Goal: Complete application form

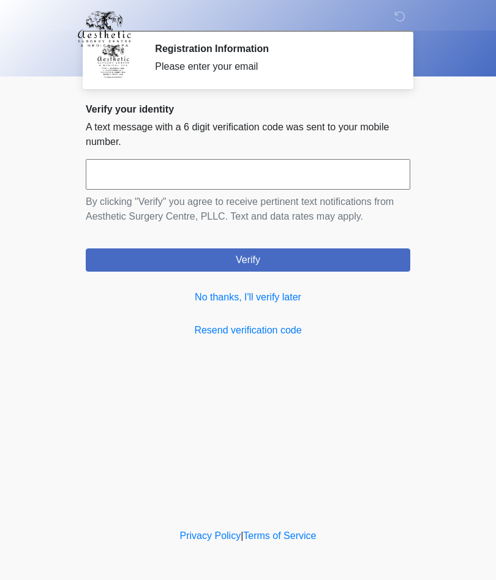
click at [249, 176] on input "text" at bounding box center [248, 174] width 324 height 31
click at [254, 298] on link "No thanks, I'll verify later" at bounding box center [248, 297] width 324 height 15
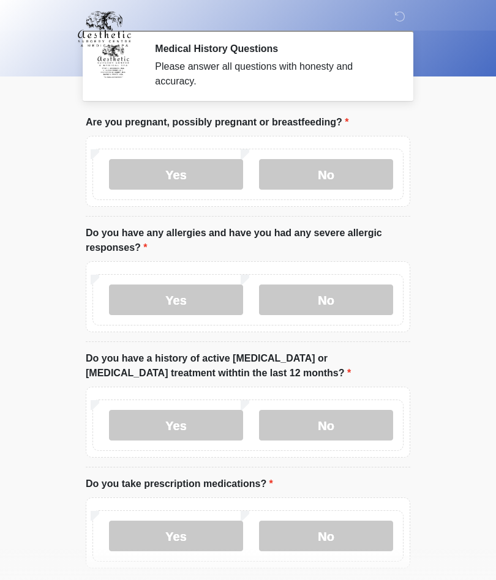
click at [337, 179] on label "No" at bounding box center [326, 174] width 134 height 31
click at [338, 299] on label "No" at bounding box center [326, 300] width 134 height 31
click at [334, 432] on label "No" at bounding box center [326, 425] width 134 height 31
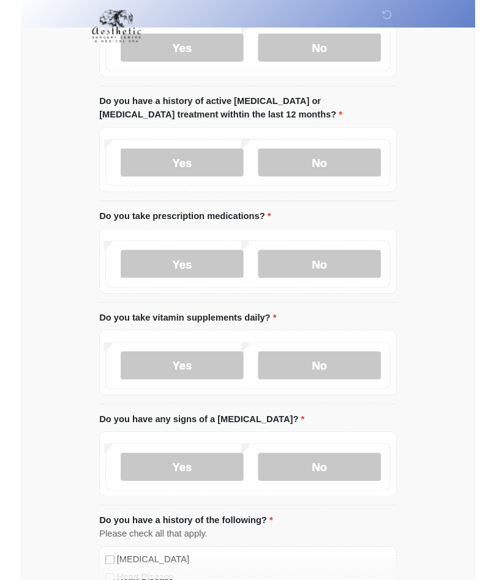
scroll to position [301, 0]
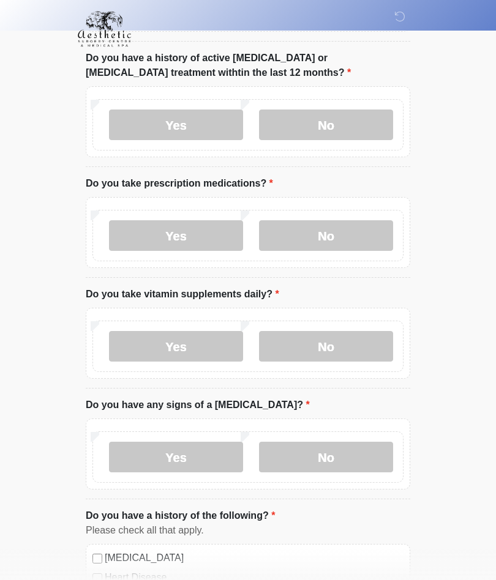
click at [339, 243] on label "No" at bounding box center [326, 235] width 134 height 31
click at [348, 342] on label "No" at bounding box center [326, 346] width 134 height 31
click at [182, 336] on label "Yes" at bounding box center [176, 346] width 134 height 31
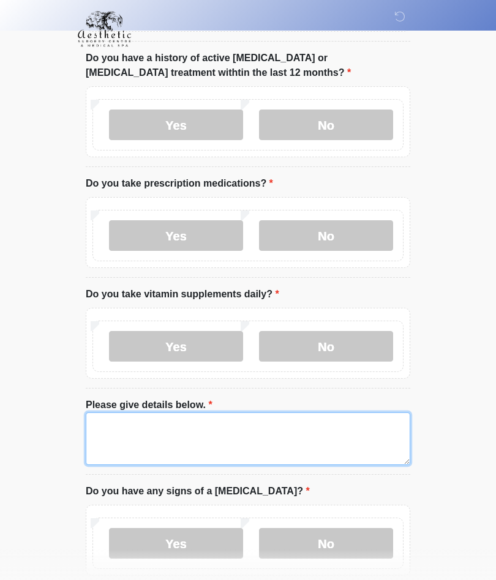
click at [165, 432] on textarea "Please give details below." at bounding box center [248, 439] width 324 height 53
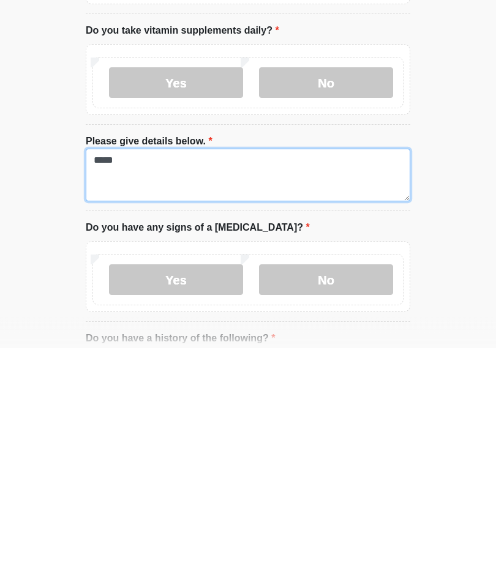
type textarea "*****"
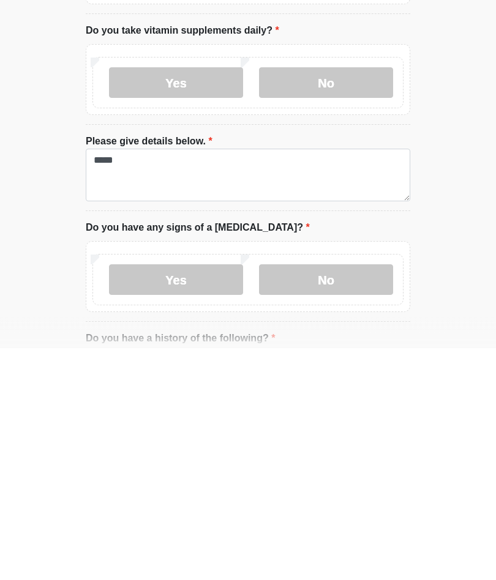
click at [333, 497] on label "No" at bounding box center [326, 512] width 134 height 31
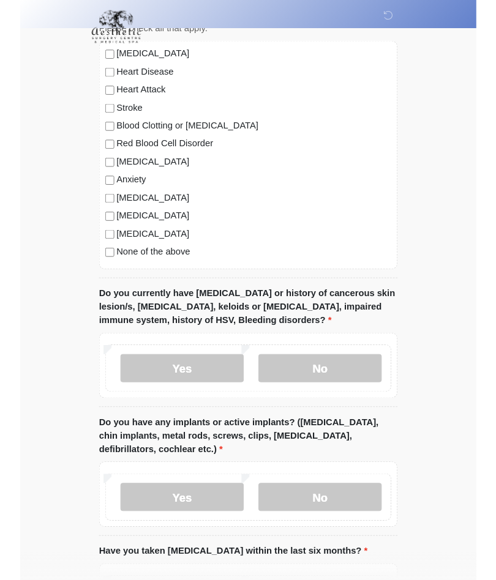
scroll to position [938, 0]
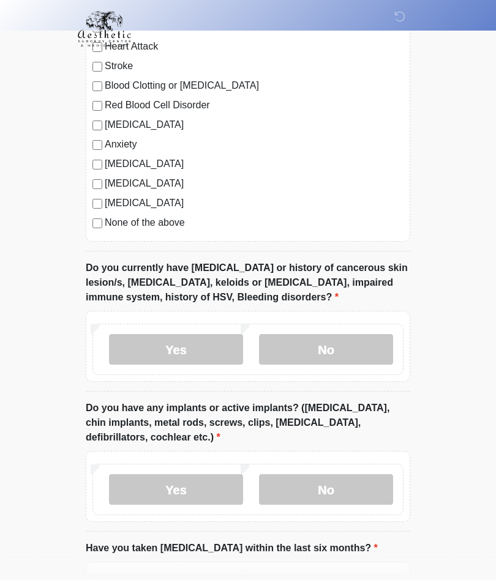
click at [342, 334] on label "No" at bounding box center [326, 349] width 134 height 31
click at [321, 495] on label "No" at bounding box center [326, 490] width 134 height 31
click at [193, 496] on label "Yes" at bounding box center [176, 490] width 134 height 31
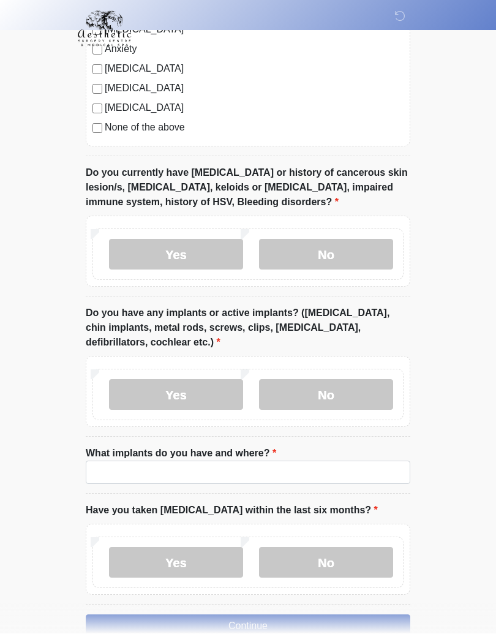
scroll to position [1033, 0]
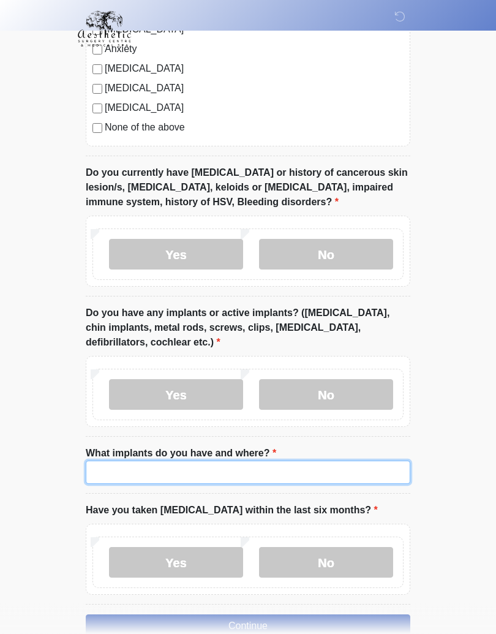
click at [225, 474] on input "What implants do you have and where?" at bounding box center [248, 472] width 324 height 23
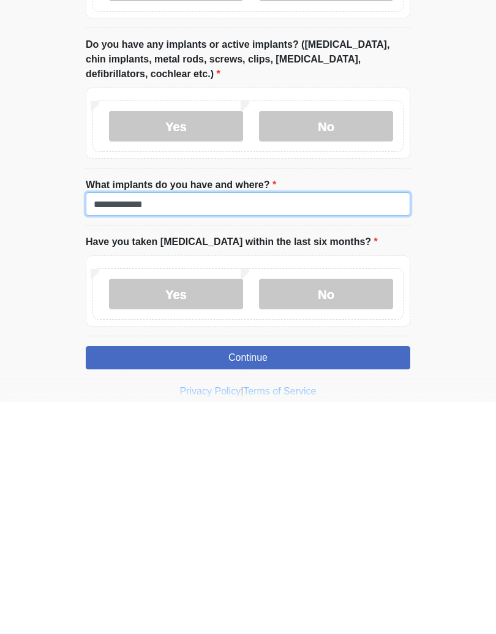
type input "**********"
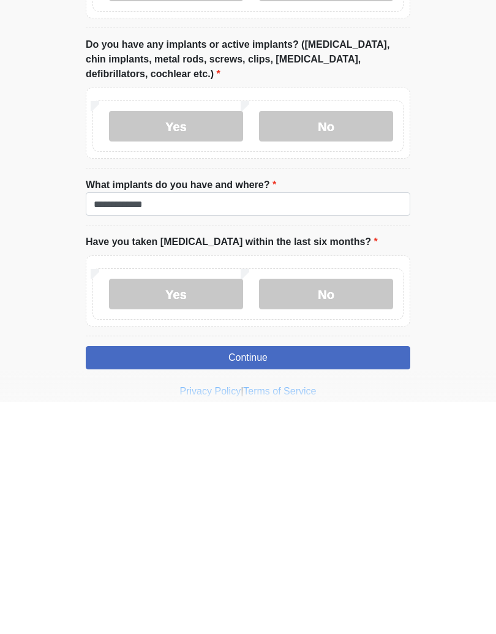
click at [333, 511] on label "No" at bounding box center [326, 526] width 134 height 31
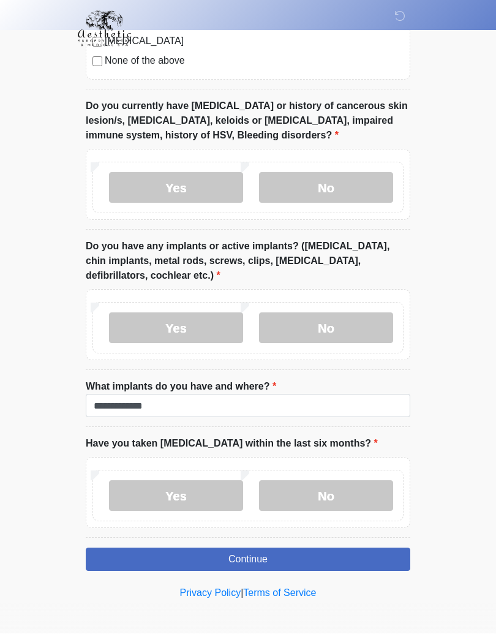
click at [305, 558] on button "Continue" at bounding box center [248, 559] width 324 height 23
click at [263, 561] on button "Continue" at bounding box center [248, 559] width 324 height 23
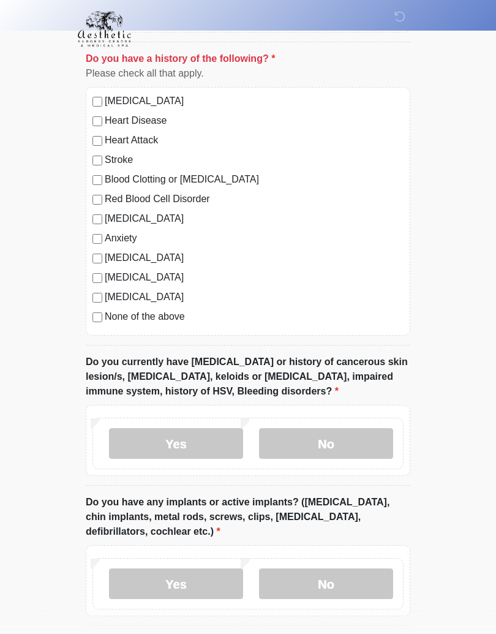
click at [139, 315] on label "None of the above" at bounding box center [254, 316] width 299 height 15
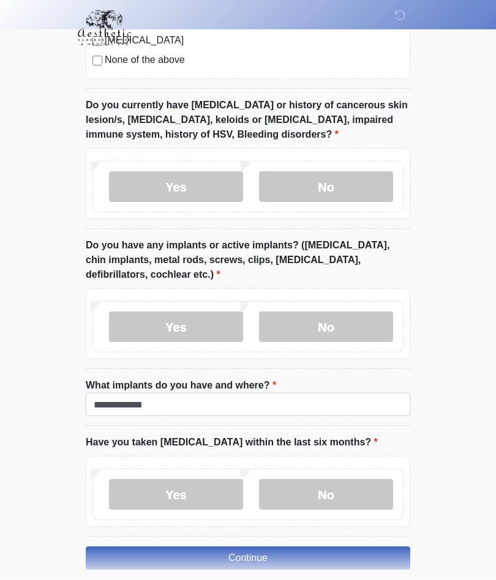
scroll to position [1153, 0]
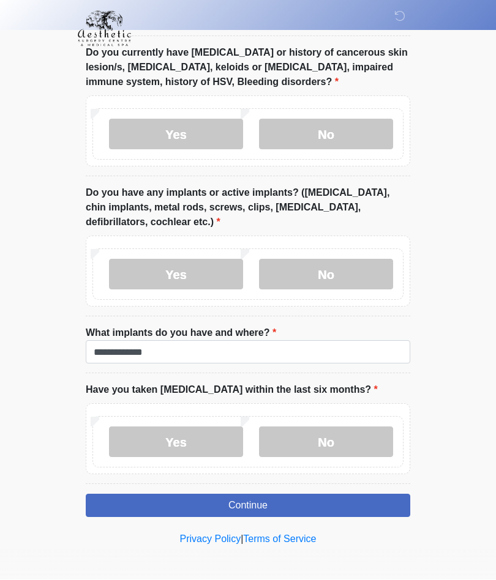
click at [269, 501] on button "Continue" at bounding box center [248, 506] width 324 height 23
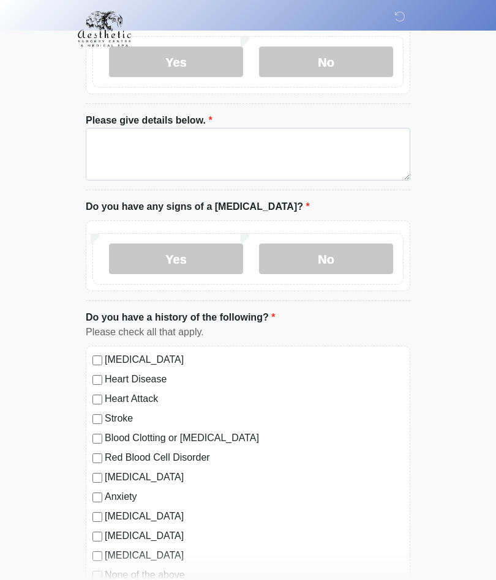
scroll to position [0, 0]
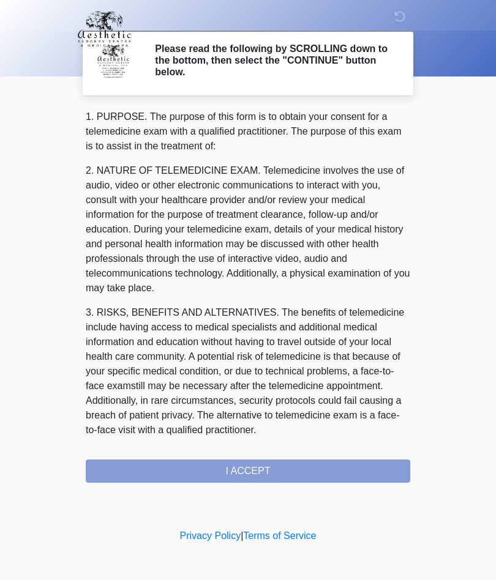
click at [318, 464] on div "1. PURPOSE. The purpose of this form is to obtain your consent for a telemedici…" at bounding box center [248, 296] width 324 height 373
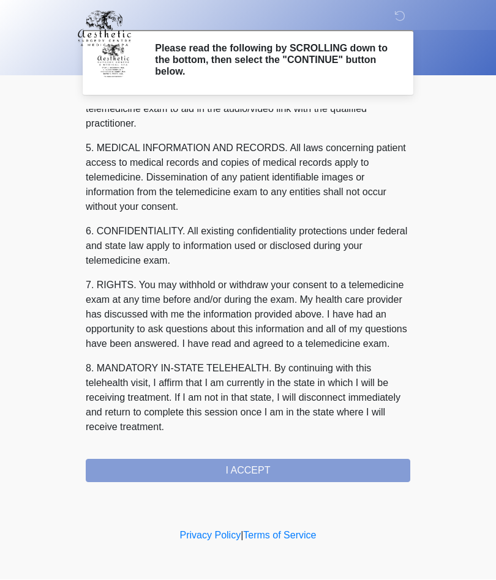
scroll to position [389, 0]
click at [255, 474] on button "I ACCEPT" at bounding box center [248, 471] width 324 height 23
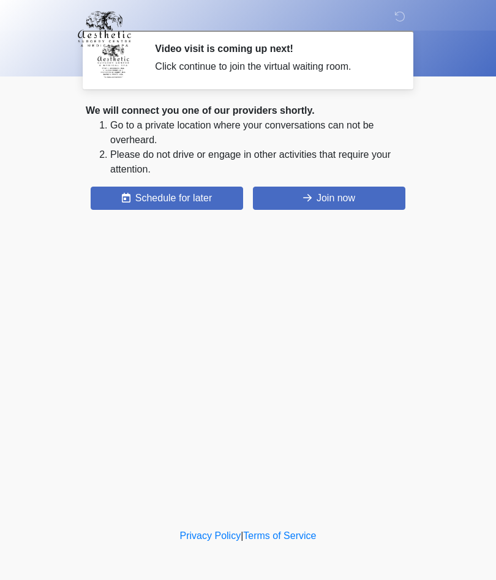
click at [345, 201] on button "Join now" at bounding box center [329, 198] width 152 height 23
